Goal: Information Seeking & Learning: Learn about a topic

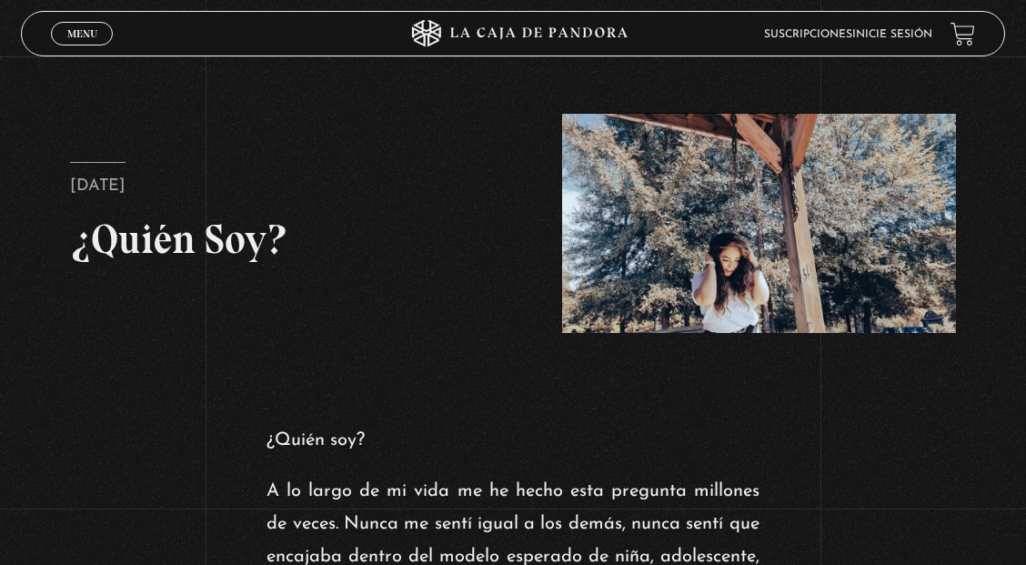
click at [86, 31] on span "Menu" at bounding box center [82, 33] width 30 height 11
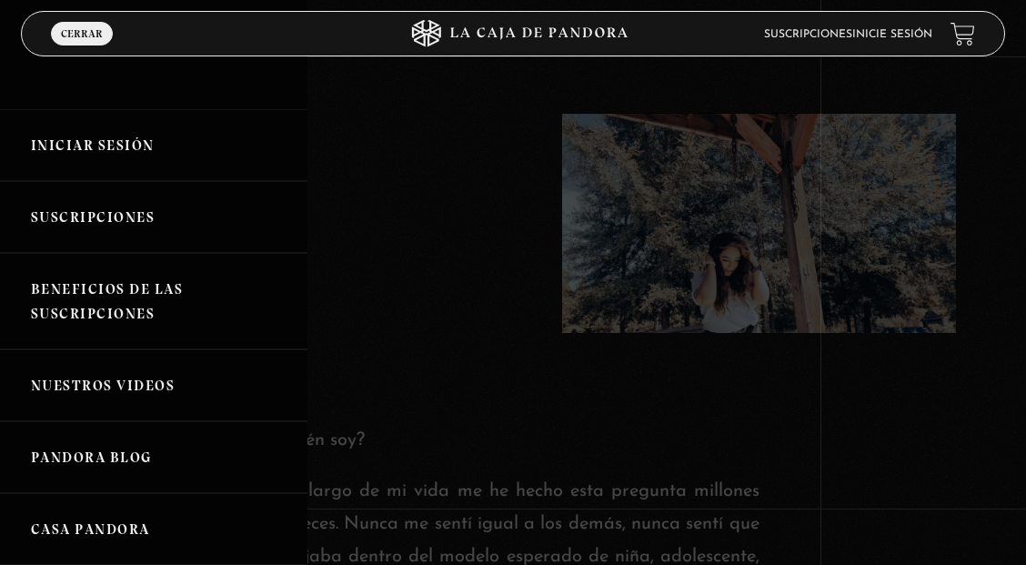
click at [102, 146] on link "Iniciar Sesión" at bounding box center [153, 145] width 307 height 72
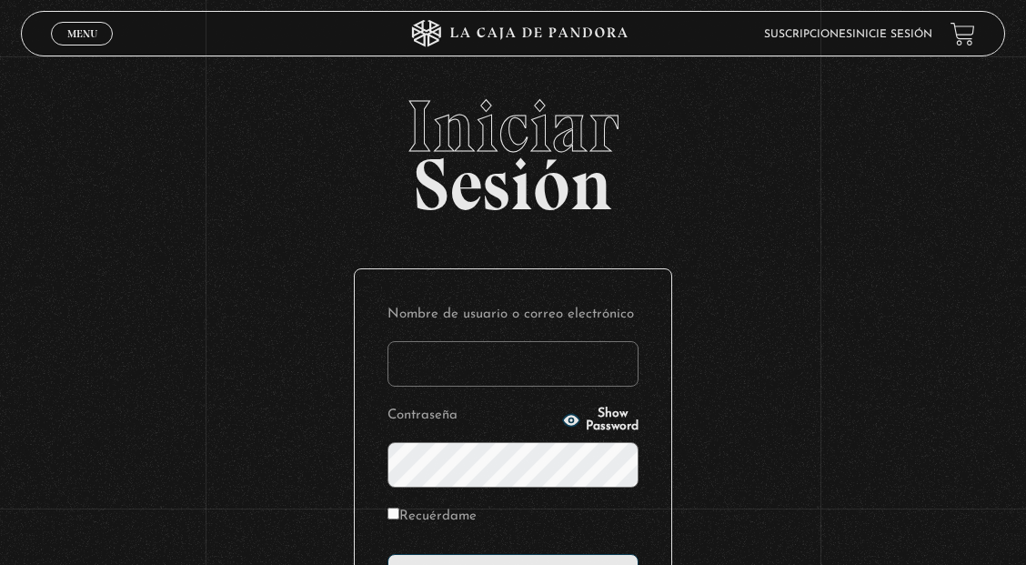
click at [609, 372] on input "Nombre de usuario o correo electrónico" at bounding box center [512, 363] width 251 height 45
type input "lisbethfelixpaulino"
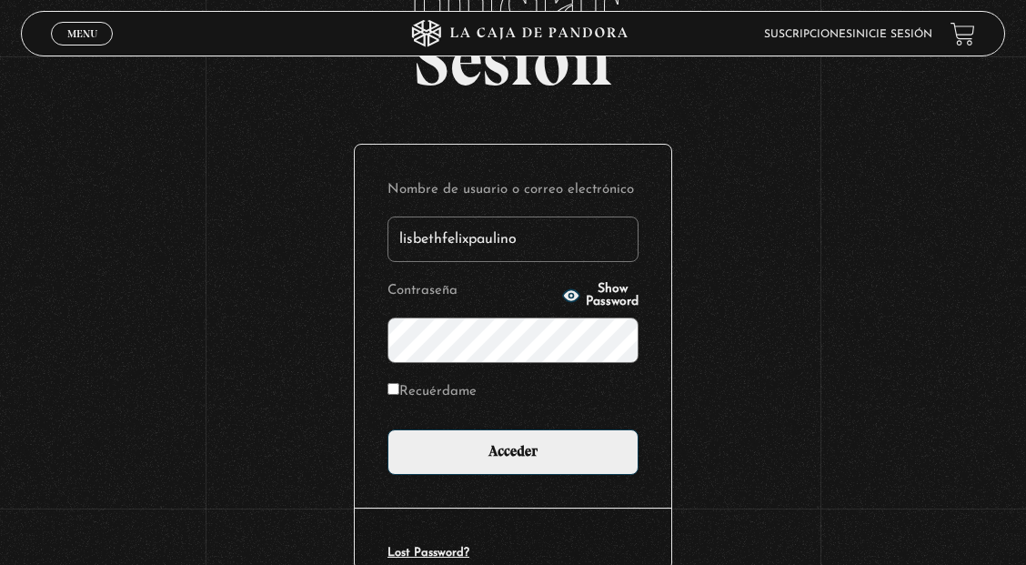
scroll to position [126, 0]
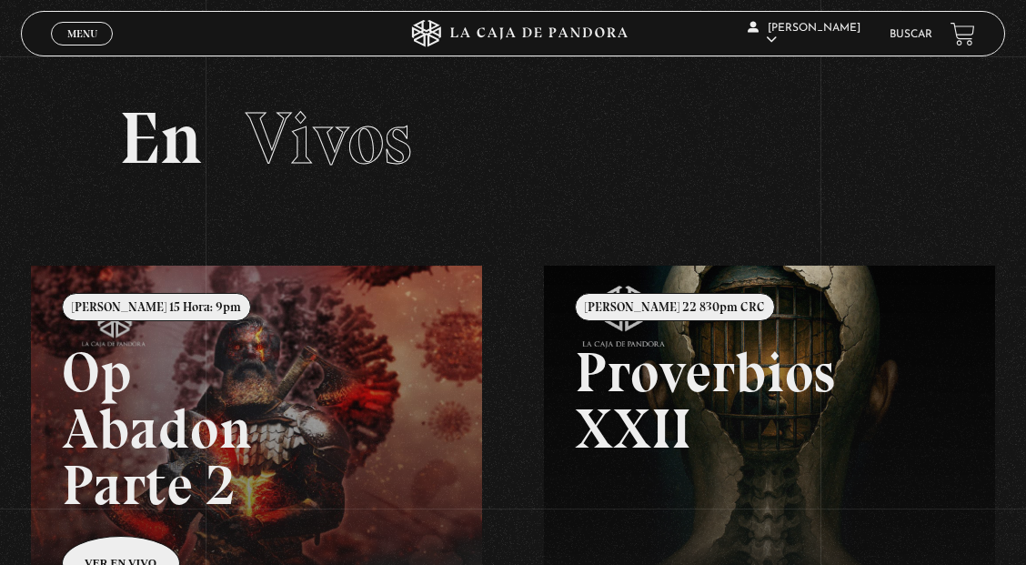
click at [92, 35] on span "Menu" at bounding box center [82, 33] width 30 height 11
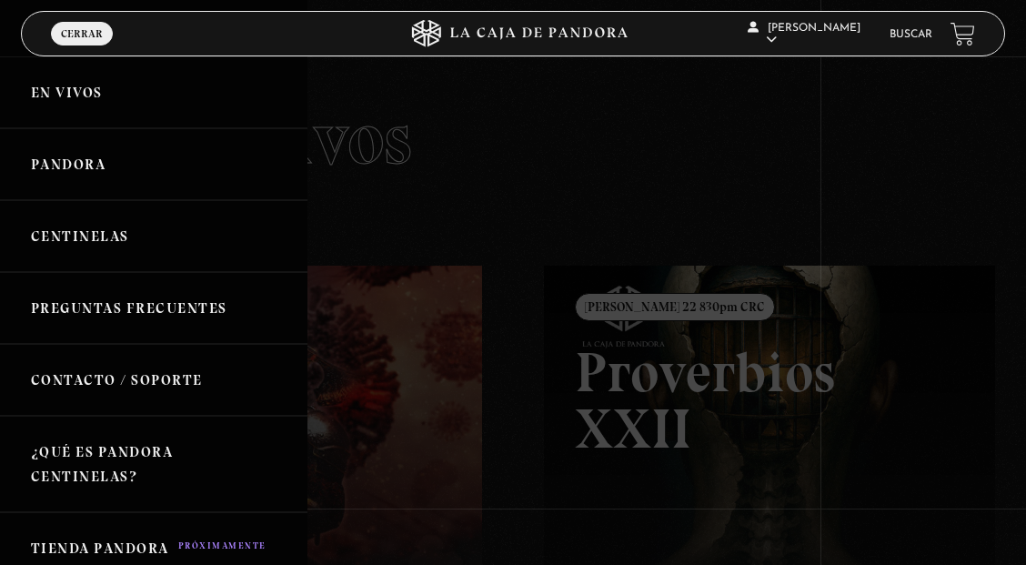
click at [90, 232] on link "Centinelas" at bounding box center [153, 236] width 307 height 72
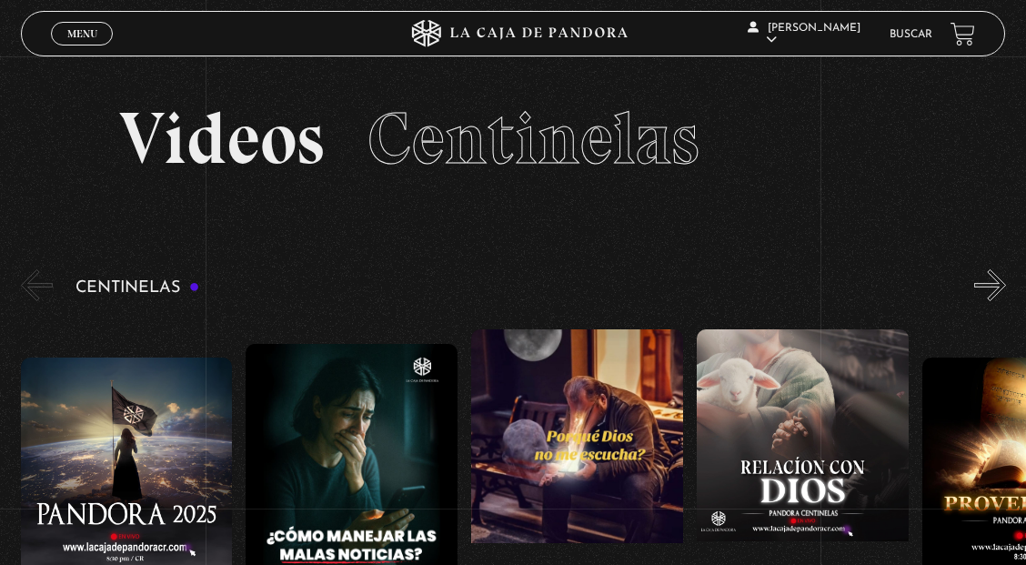
click at [987, 278] on button "»" at bounding box center [990, 285] width 32 height 32
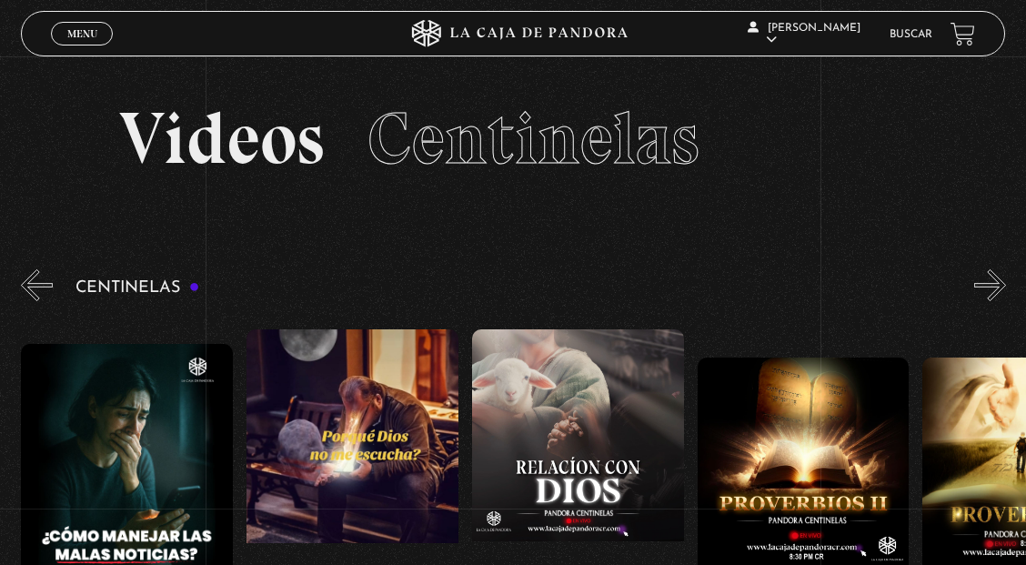
click at [987, 278] on button "»" at bounding box center [990, 285] width 32 height 32
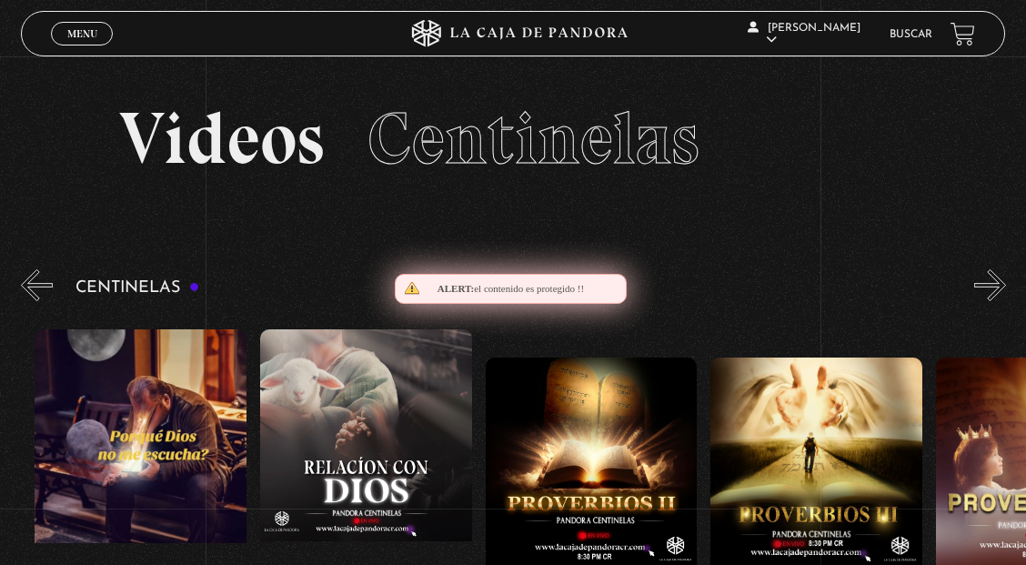
click at [987, 278] on button "»" at bounding box center [990, 285] width 32 height 32
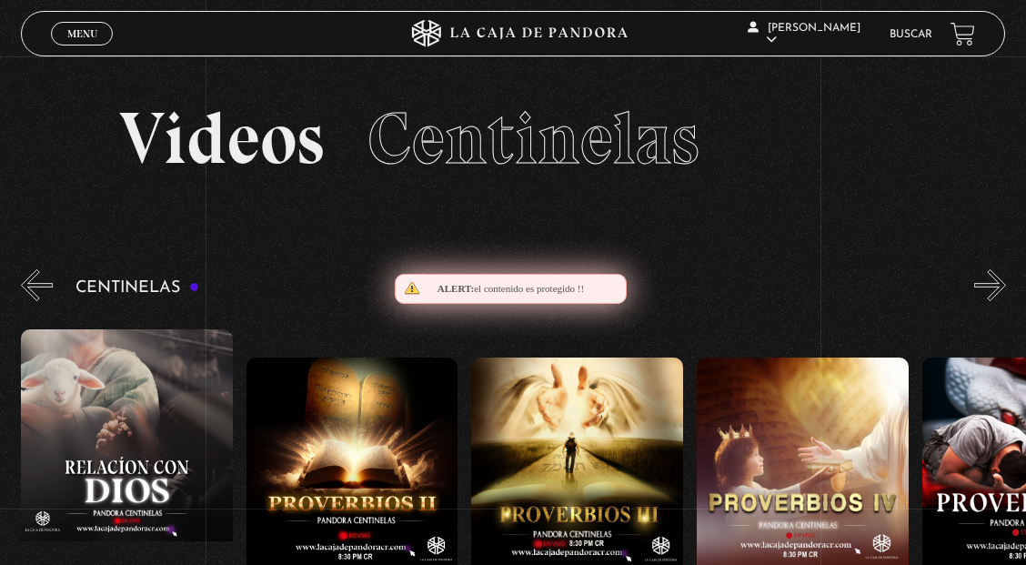
scroll to position [0, 676]
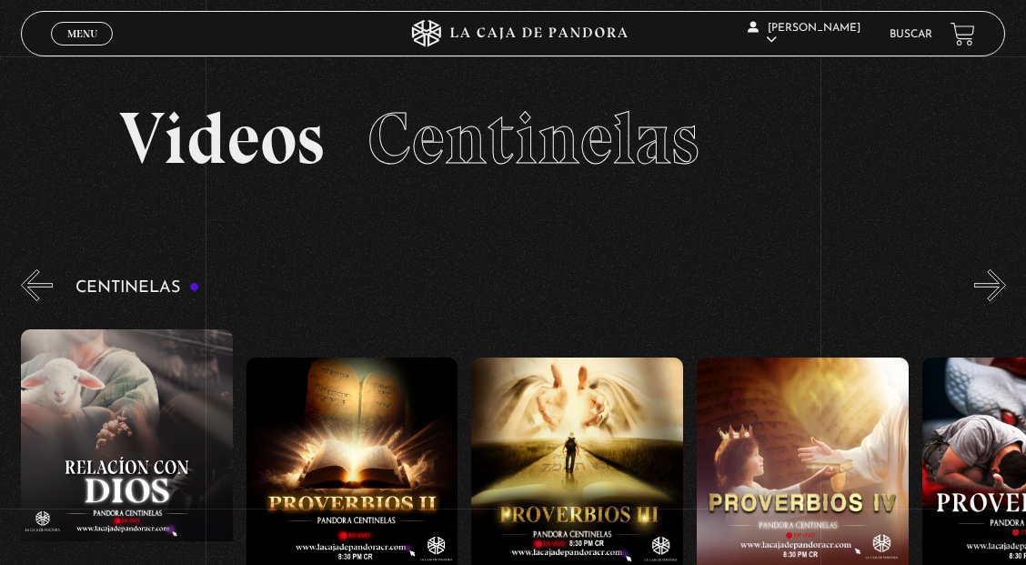
click at [910, 38] on link "Buscar" at bounding box center [911, 34] width 43 height 11
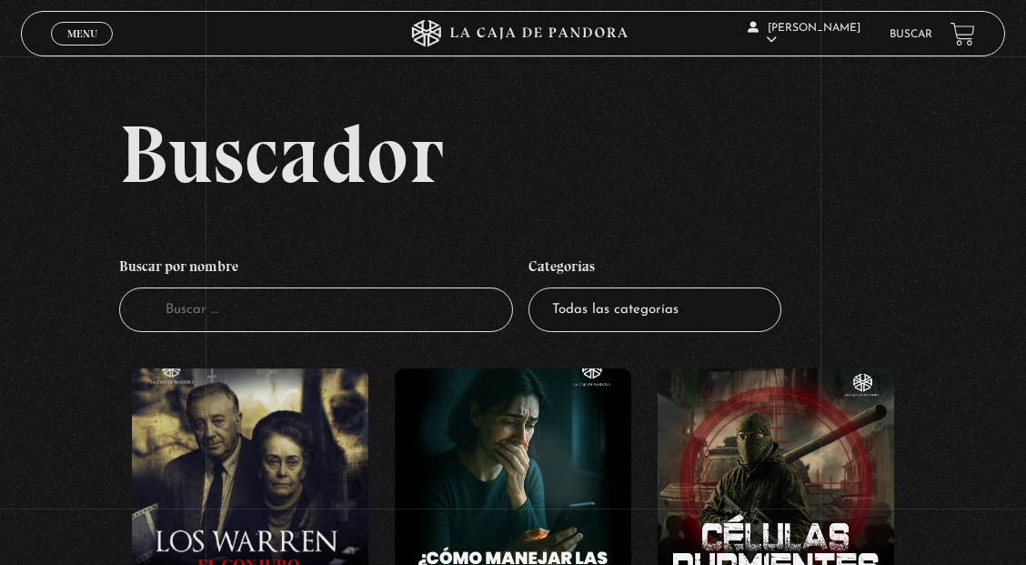
click at [269, 322] on input "Buscador" at bounding box center [316, 309] width 394 height 45
type input "mama"
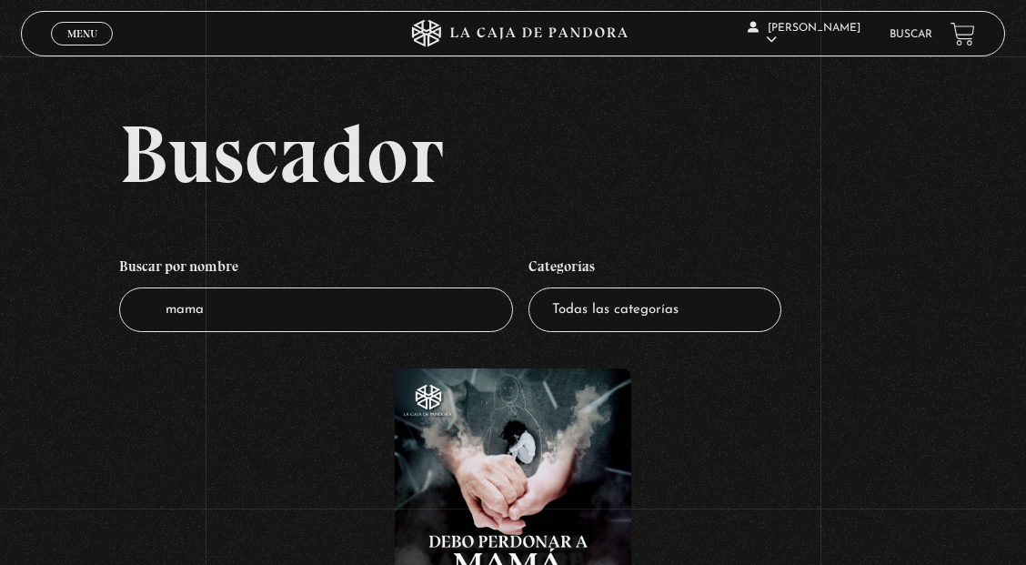
click at [547, 468] on figure at bounding box center [513, 491] width 237 height 246
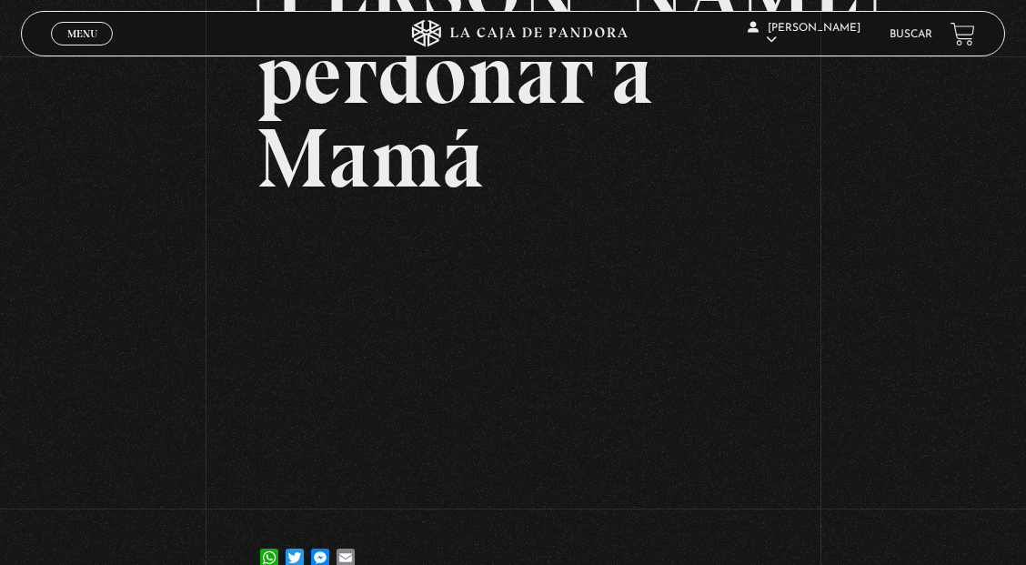
scroll to position [201, 0]
click at [0, 246] on div "Volver [DATE] [PERSON_NAME] perdonar a Mamá WhatsApp Twitter Messenger Email" at bounding box center [513, 226] width 1026 height 743
click at [0, 243] on div "Volver [DATE] [PERSON_NAME] perdonar a Mamá WhatsApp Twitter Messenger Email" at bounding box center [513, 226] width 1026 height 743
